Goal: Navigation & Orientation: Find specific page/section

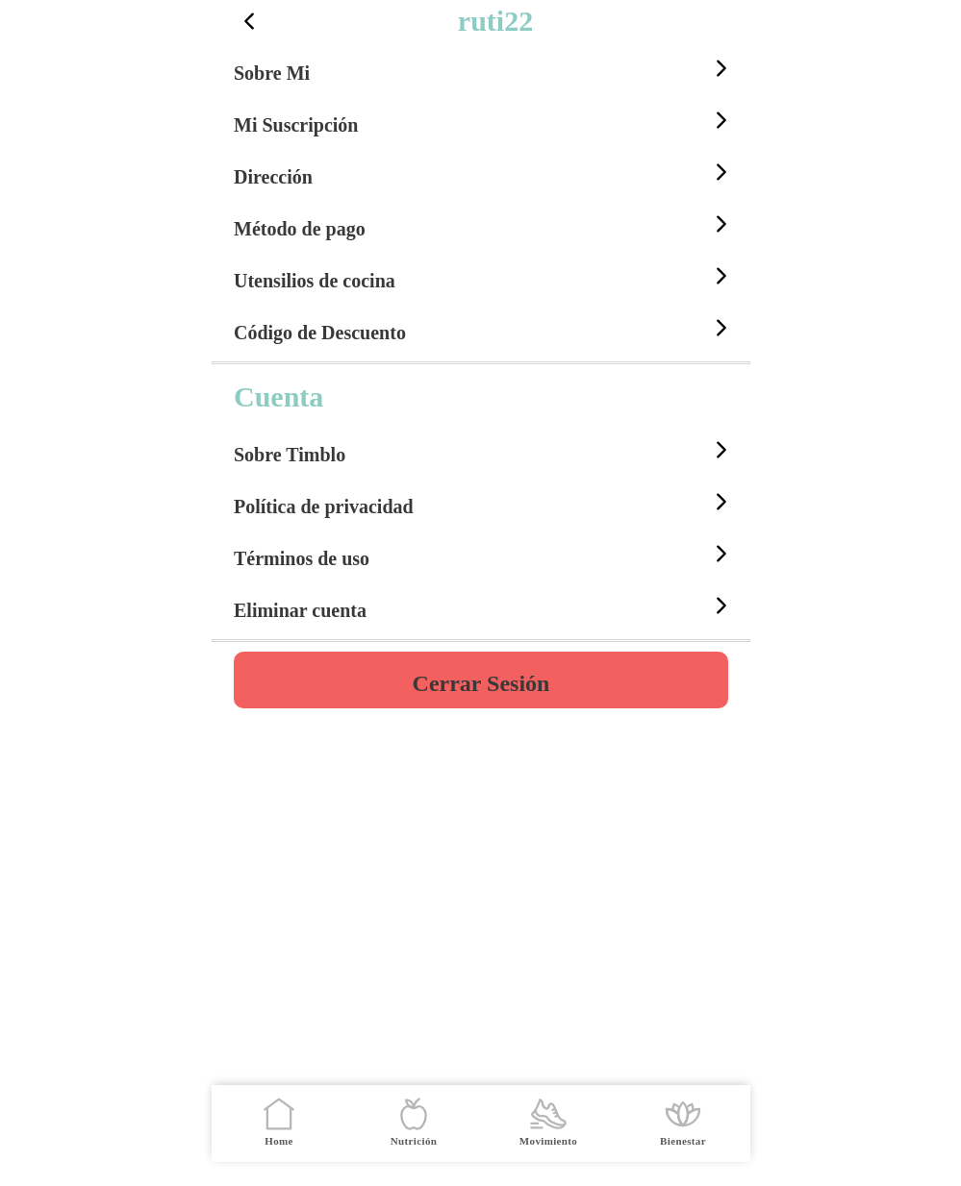
click at [254, 23] on span "button" at bounding box center [249, 21] width 25 height 25
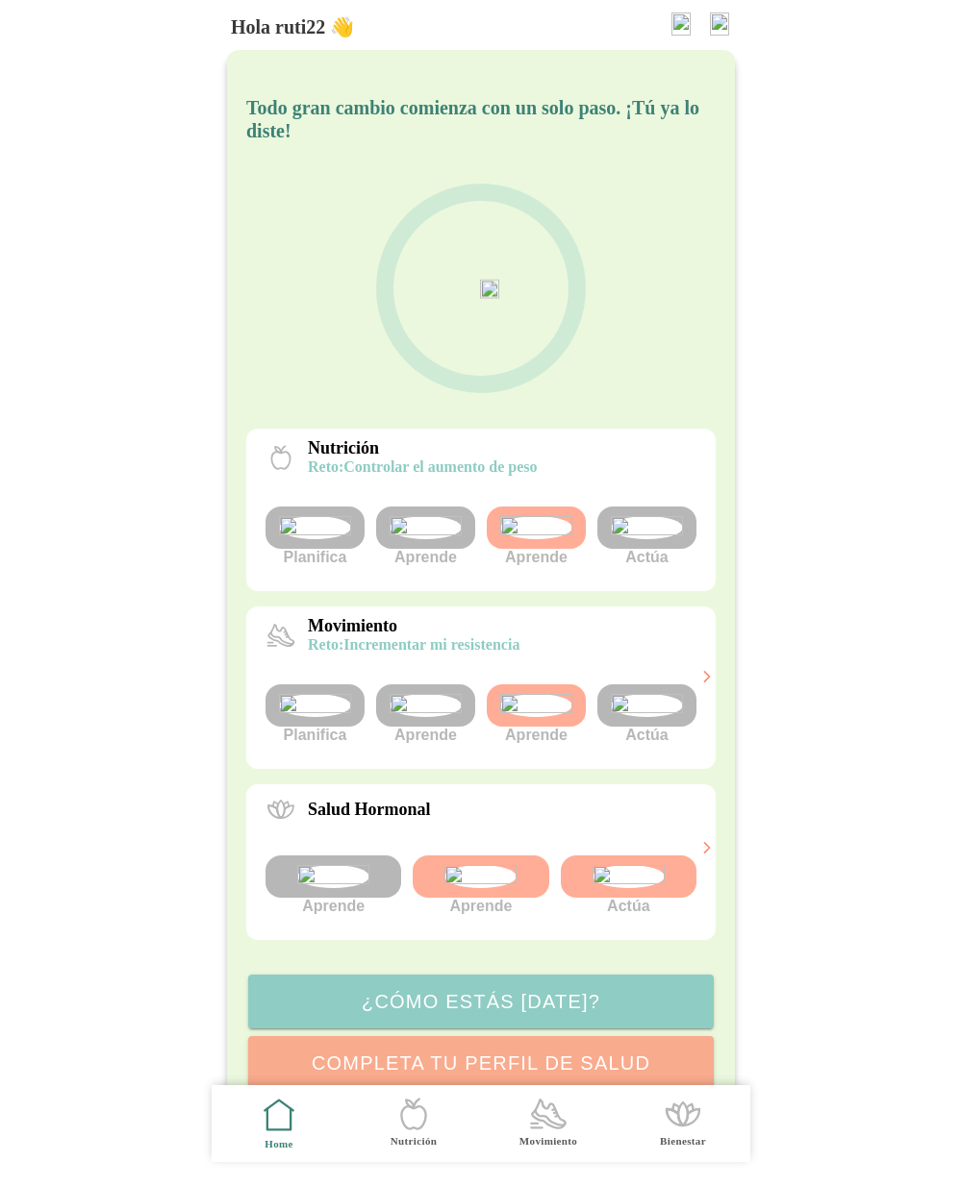
click at [333, 539] on img at bounding box center [315, 527] width 72 height 23
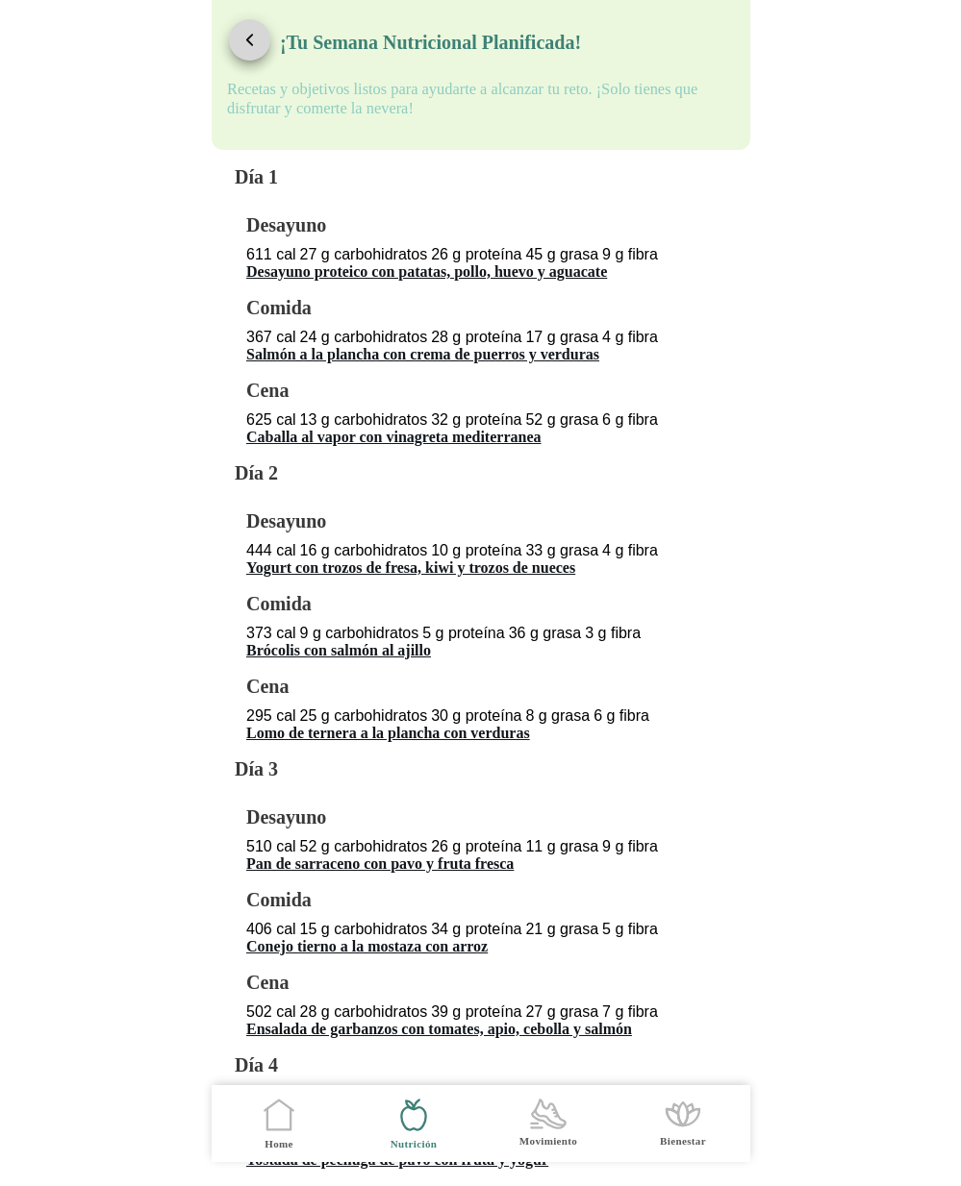
click at [258, 45] on span "button" at bounding box center [249, 40] width 18 height 18
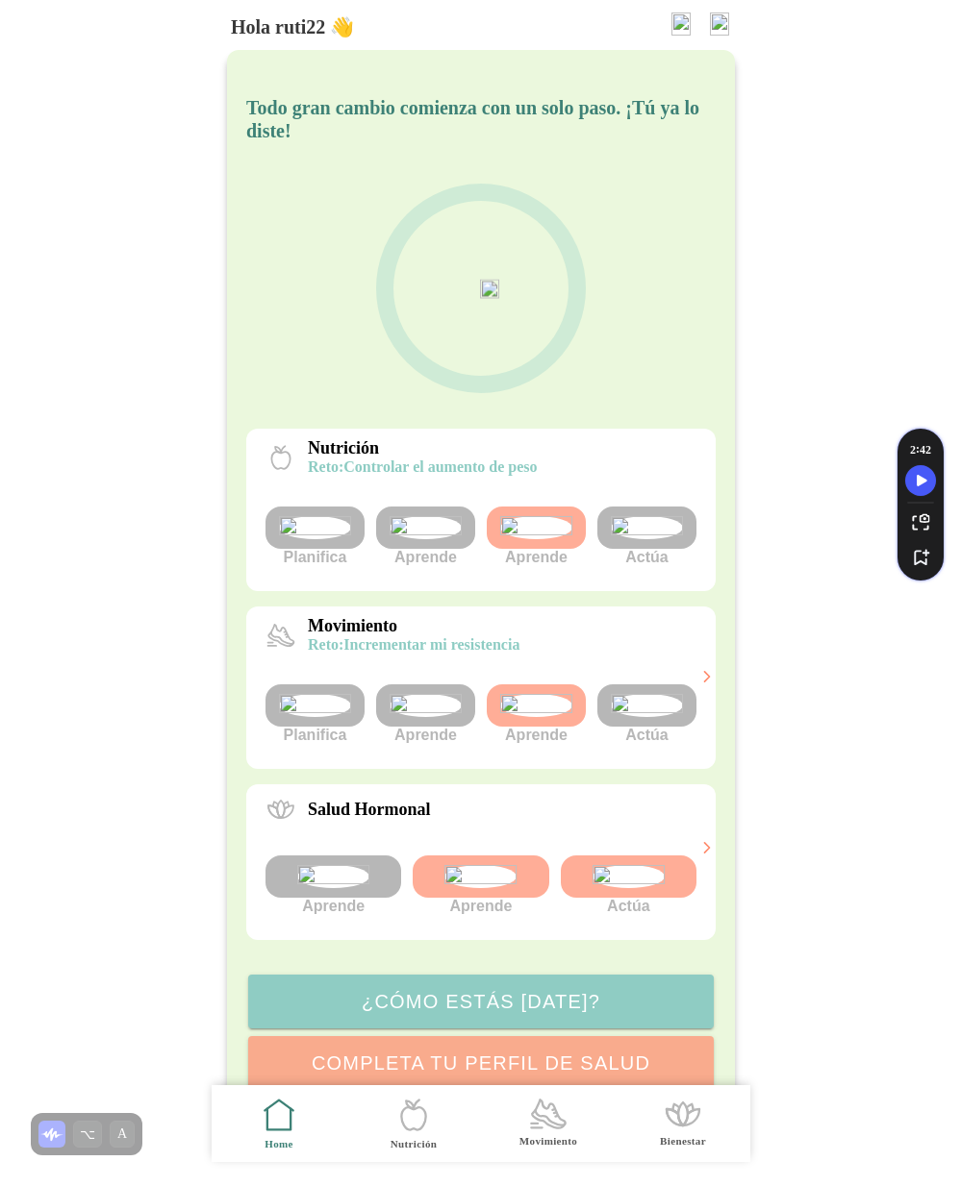
click at [330, 717] on img at bounding box center [315, 705] width 72 height 23
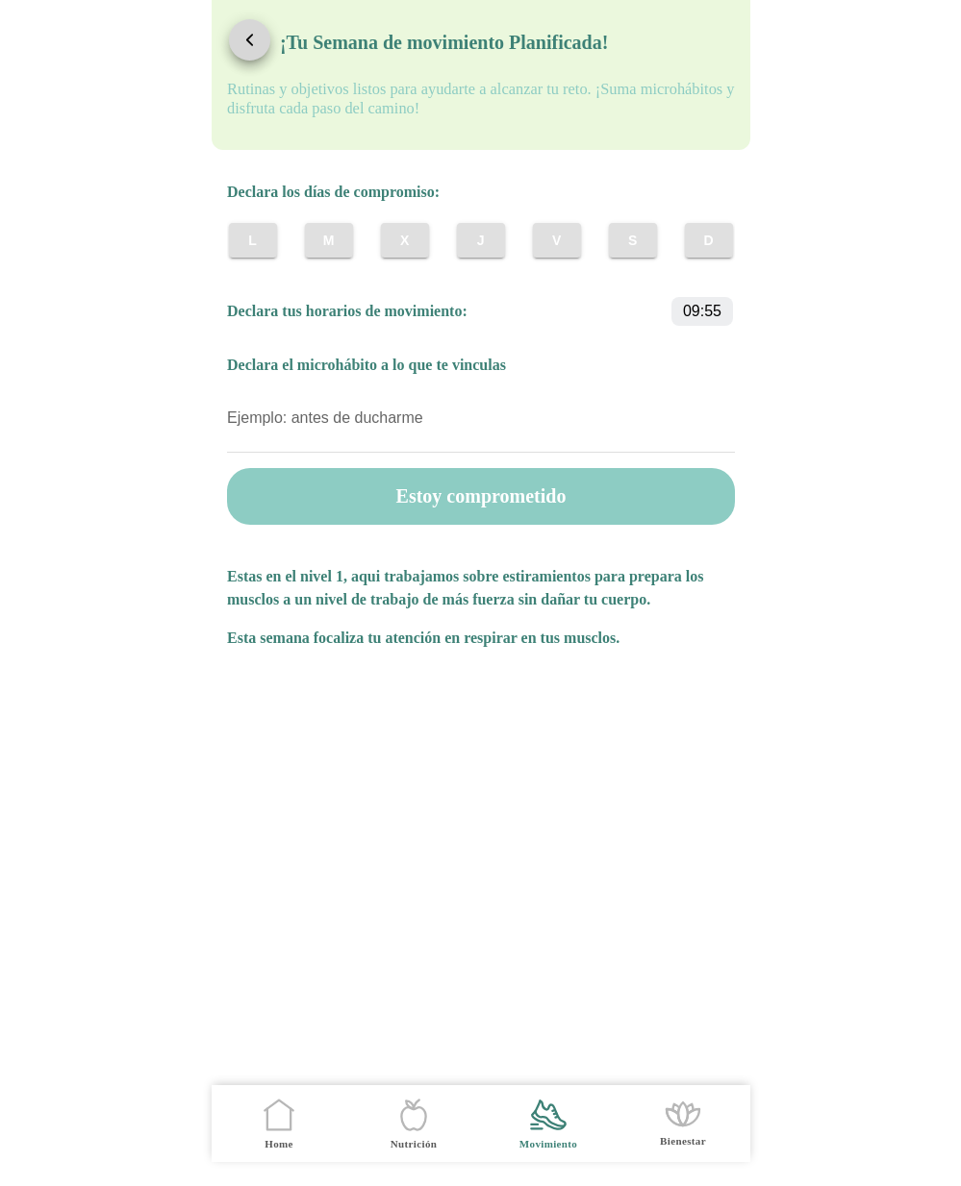
click at [246, 32] on span "button" at bounding box center [249, 40] width 18 height 18
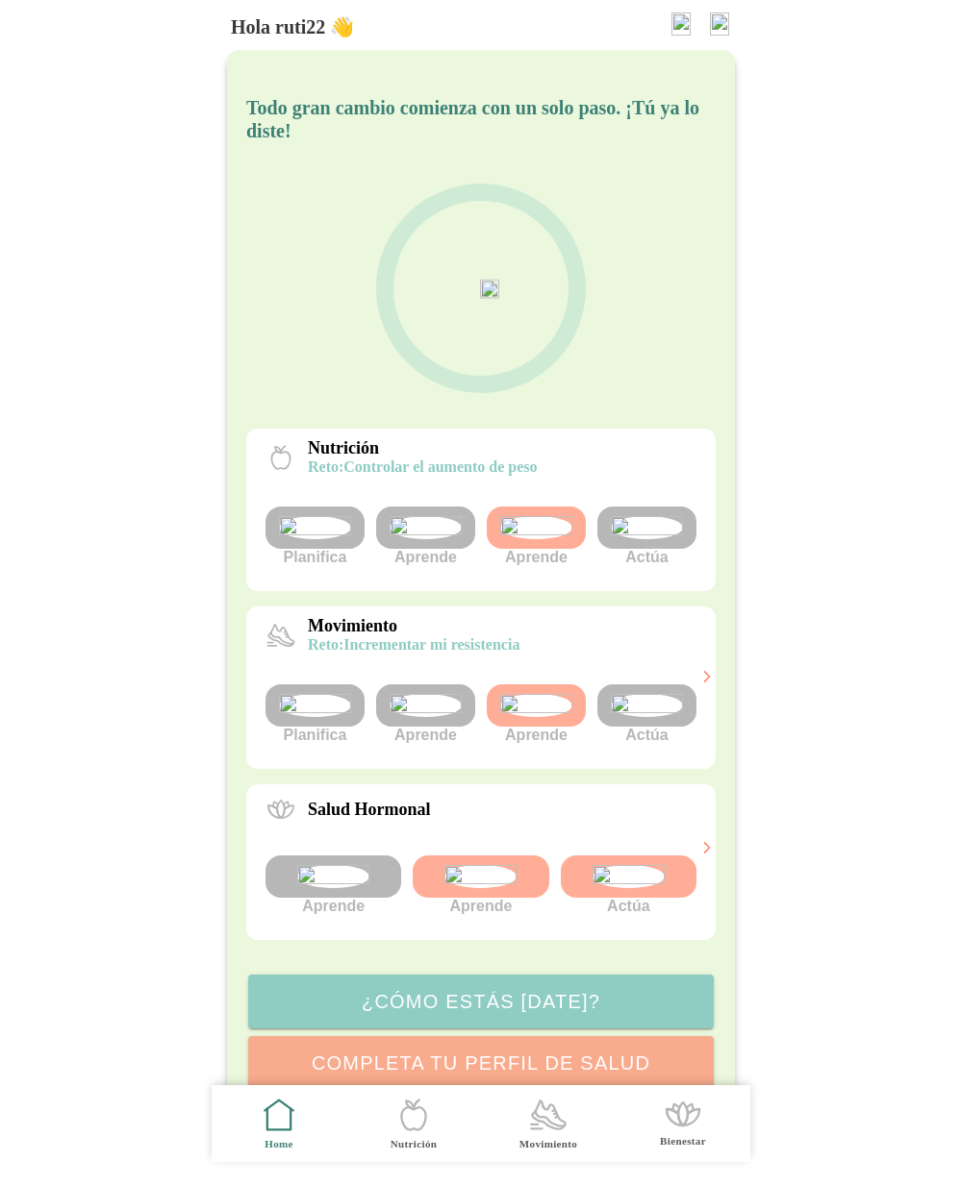
click at [334, 888] on img at bounding box center [333, 876] width 72 height 23
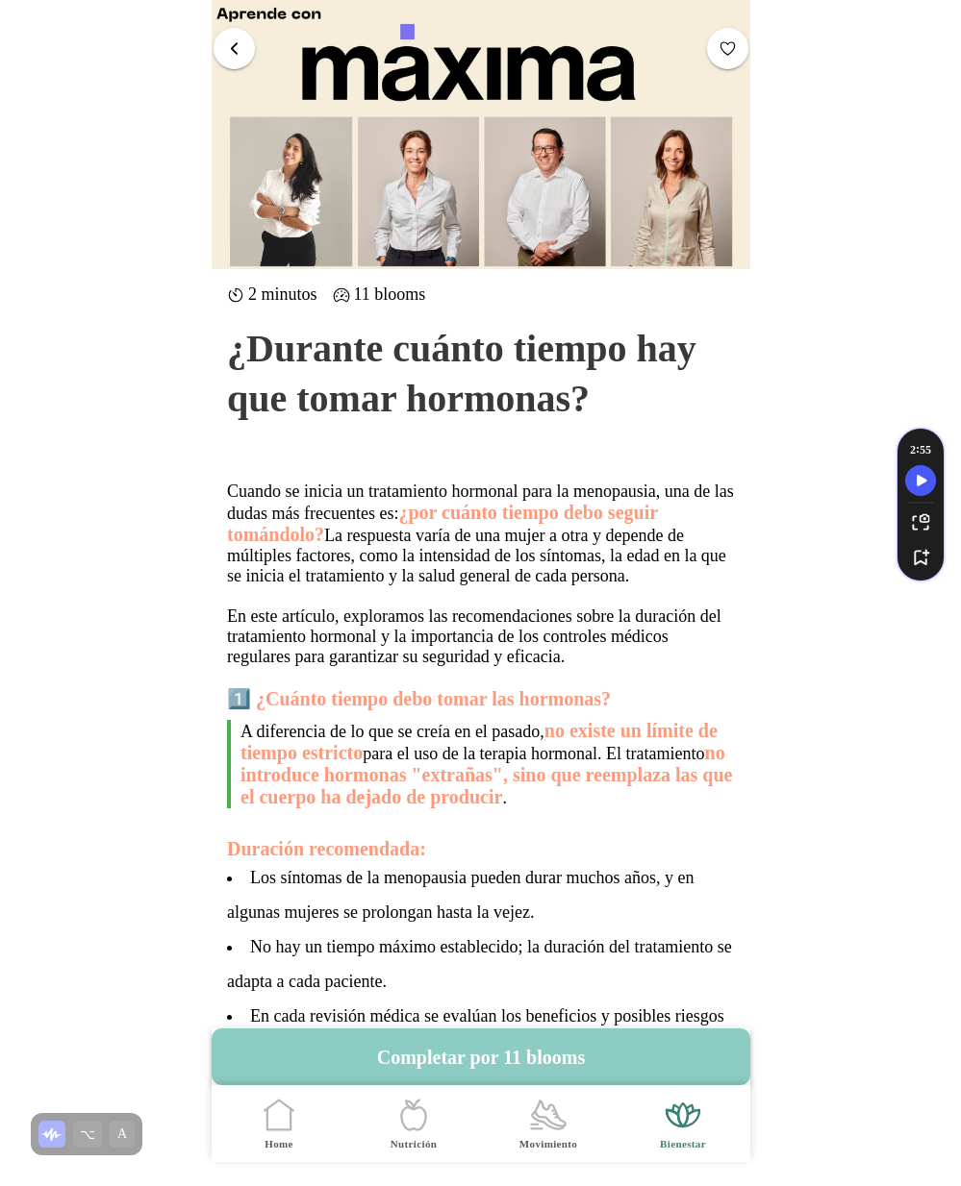
click at [236, 41] on span "button" at bounding box center [234, 47] width 18 height 18
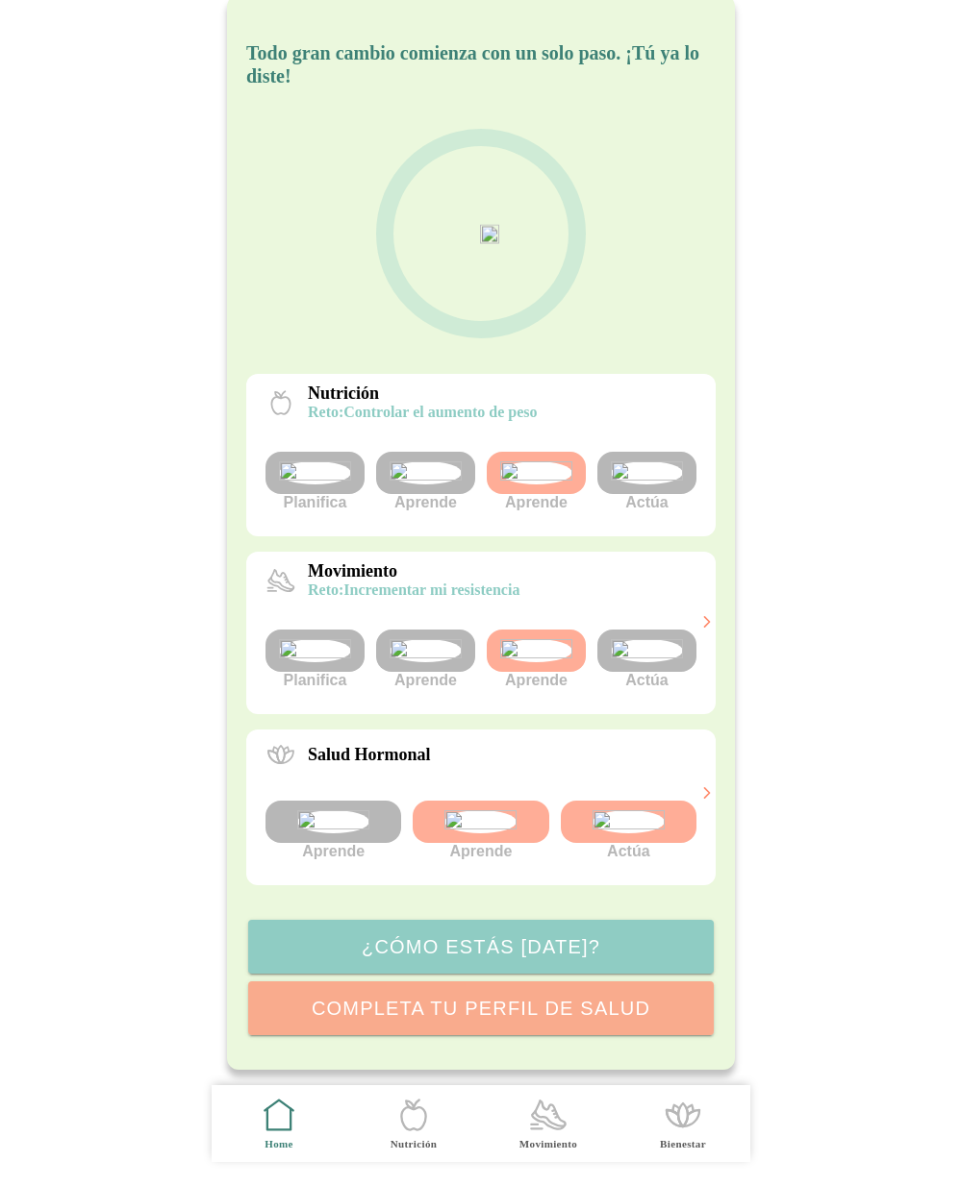
scroll to position [121, 0]
click at [320, 662] on img at bounding box center [315, 650] width 72 height 23
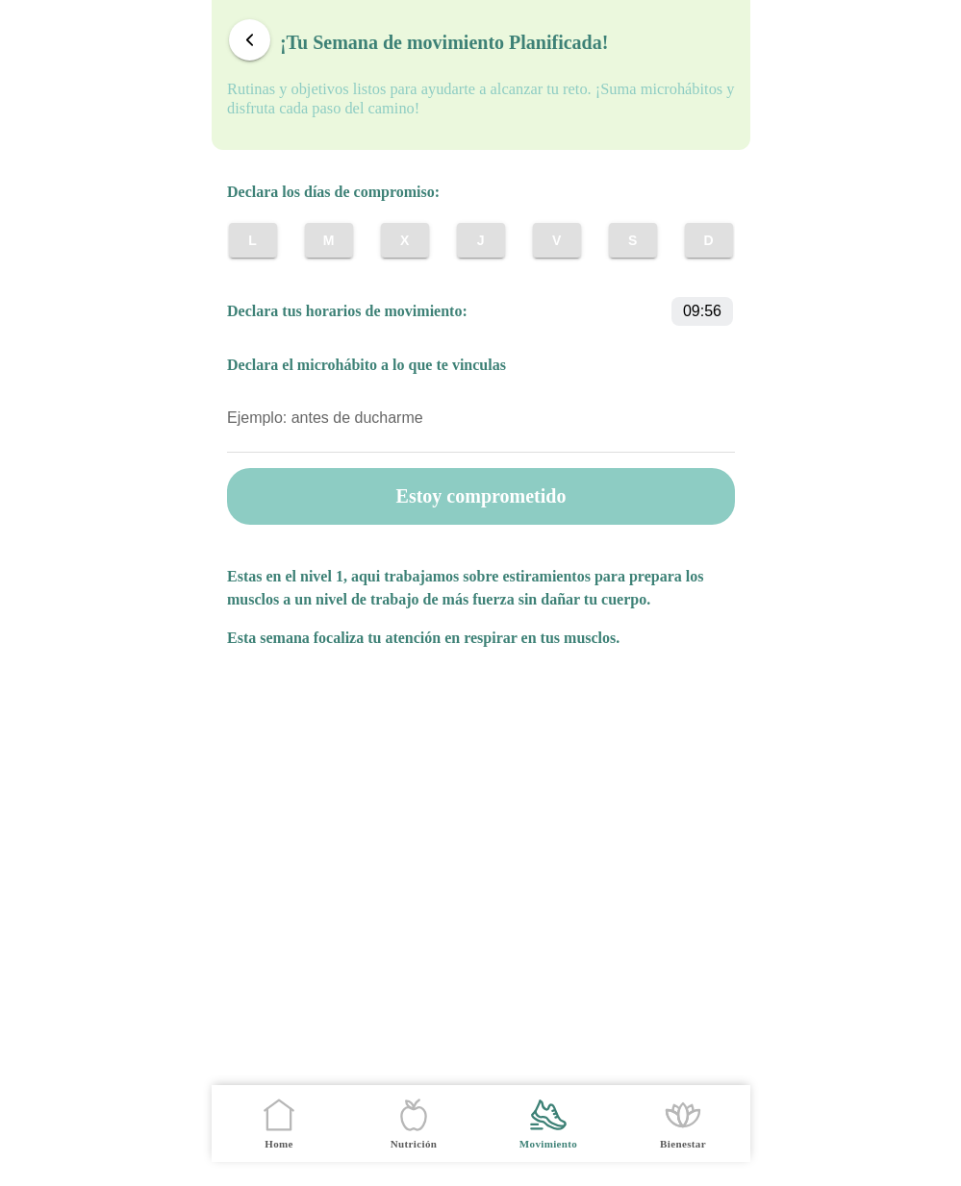
click at [296, 1106] on icon ".cls-1 { stroke-width: 0px; } .cls-1, .cls-2 { fill: none; } .cls-2 { stroke-li…" at bounding box center [279, 1115] width 40 height 40
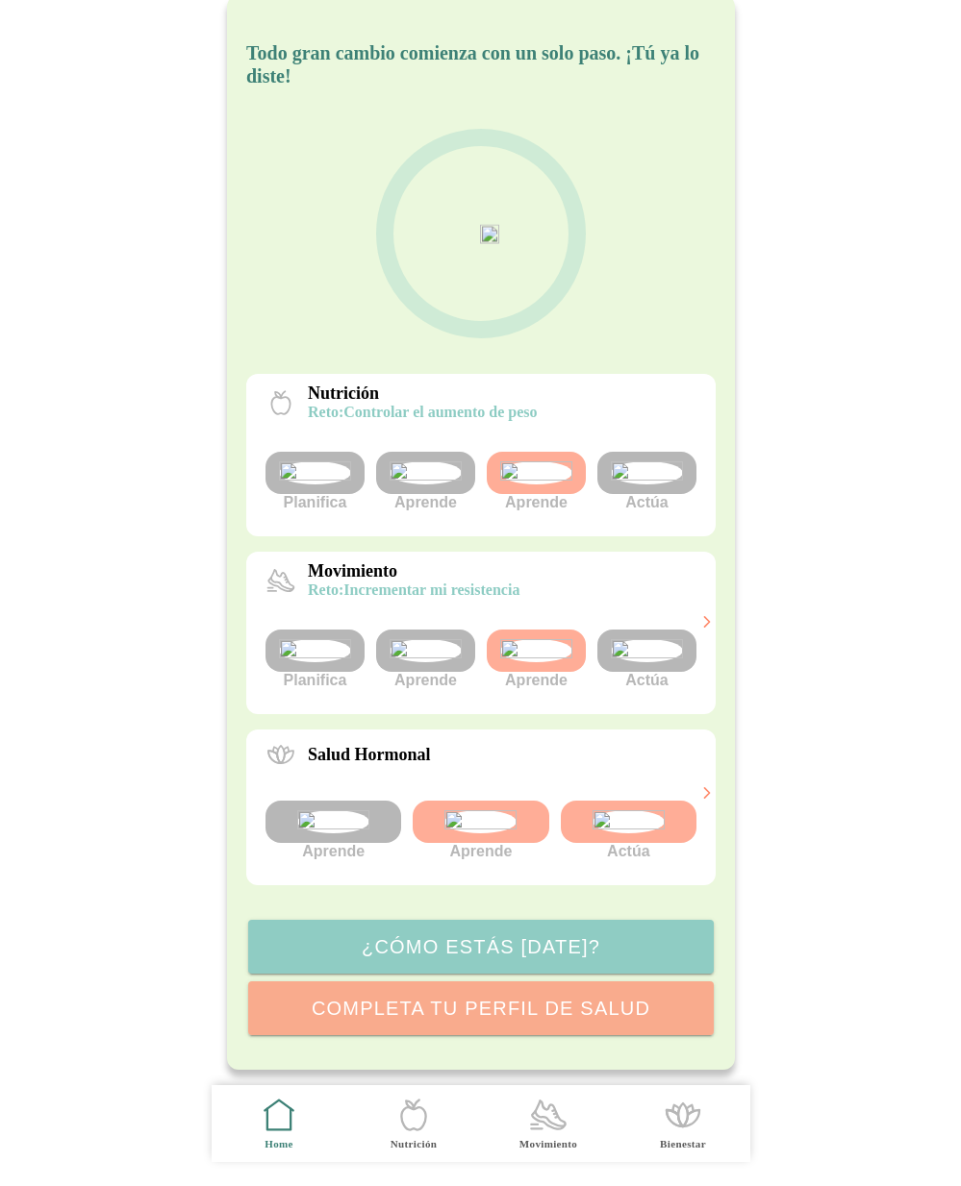
click at [520, 662] on img at bounding box center [536, 650] width 72 height 23
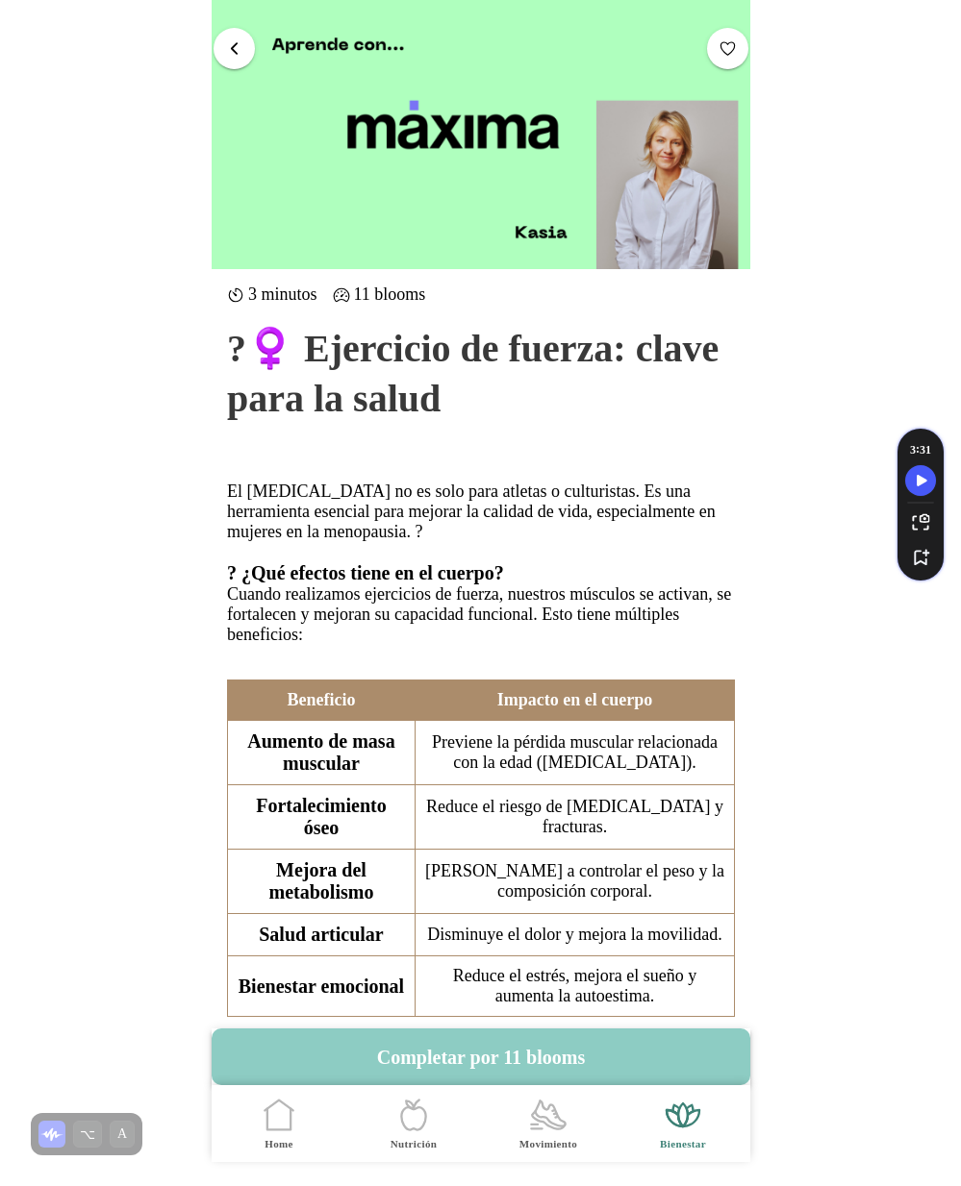
click at [274, 1125] on icon ".cls-1 { stroke-width: 0px; } .cls-1, .cls-2 { fill: none; } .cls-2 { stroke-li…" at bounding box center [279, 1115] width 40 height 40
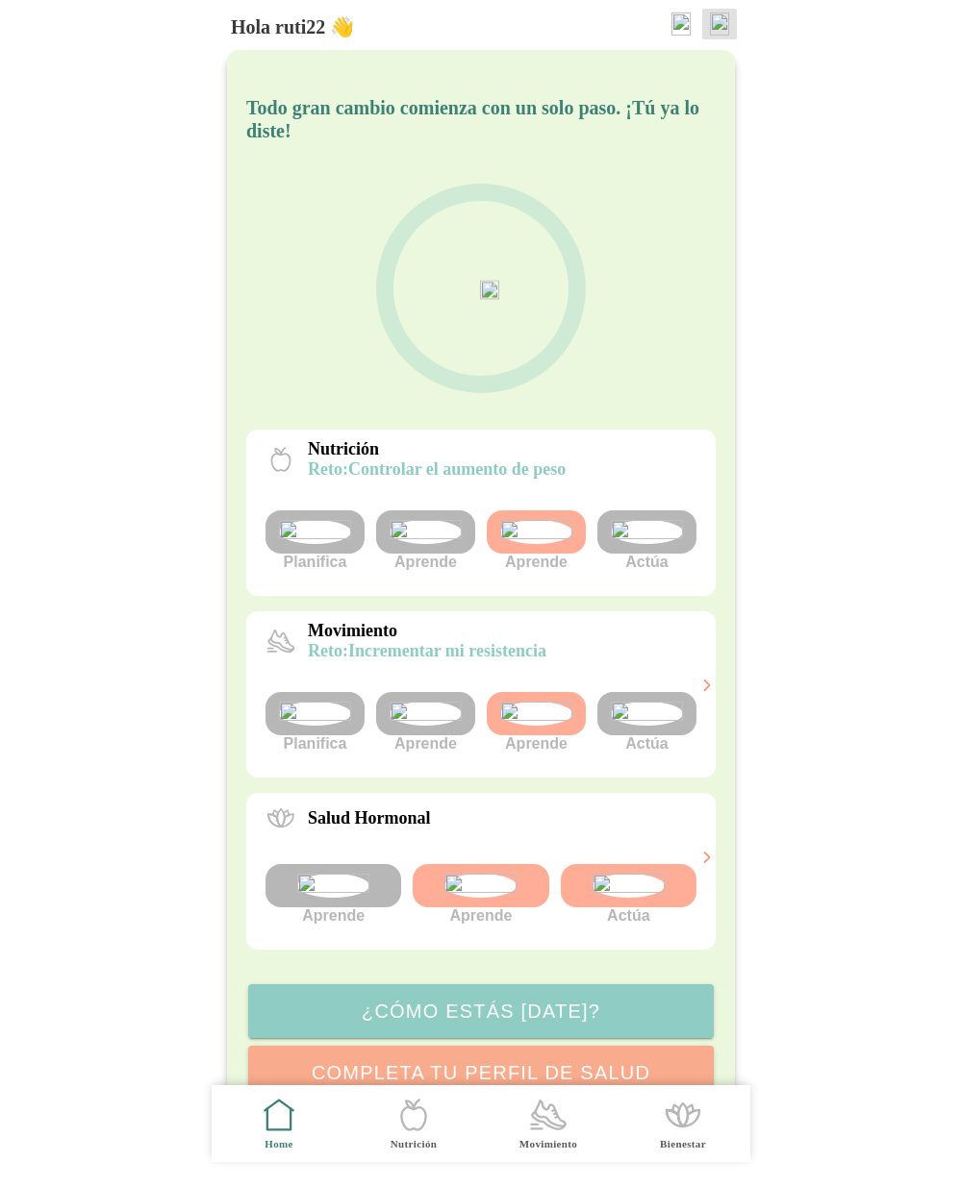
click at [716, 20] on img at bounding box center [719, 23] width 19 height 23
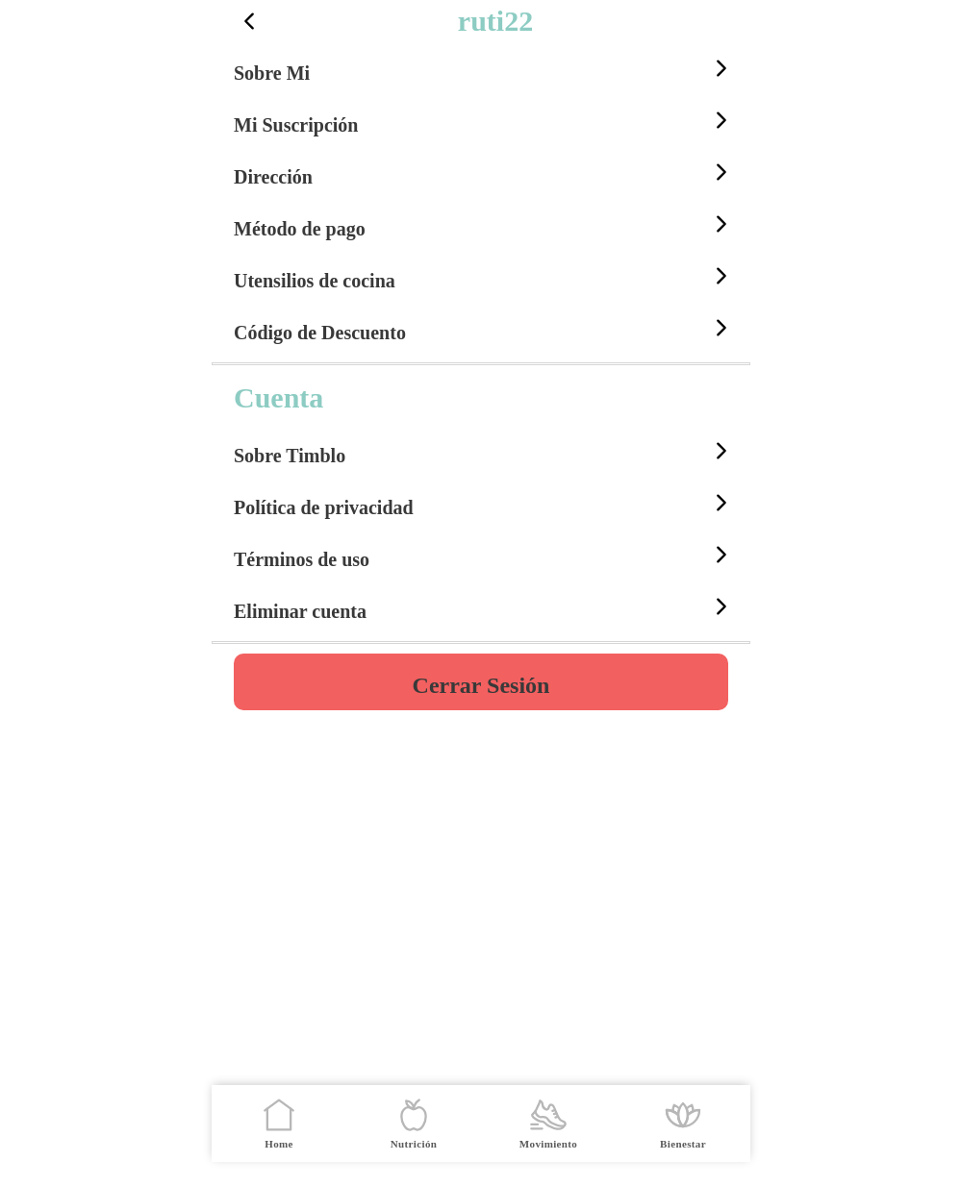
click at [259, 1123] on icon ".cls-1 { stroke-width: 0px; } .cls-1, .cls-2 { fill: none; } .cls-2 { stroke-li…" at bounding box center [279, 1115] width 40 height 40
